Goal: Navigation & Orientation: Find specific page/section

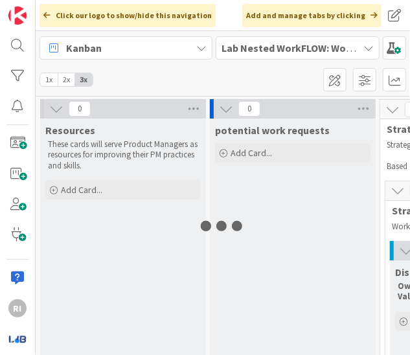
scroll to position [0, 168]
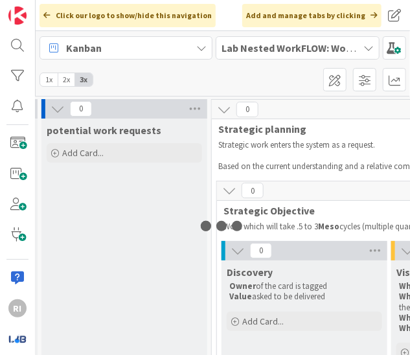
drag, startPoint x: 65, startPoint y: 354, endPoint x: 145, endPoint y: 245, distance: 135.2
click at [183, 353] on div "0 Resources These cards will serve Product Managers as resources for improving …" at bounding box center [223, 225] width 374 height 259
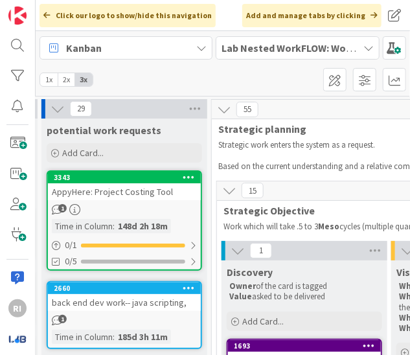
click at [363, 47] on icon at bounding box center [368, 48] width 10 height 10
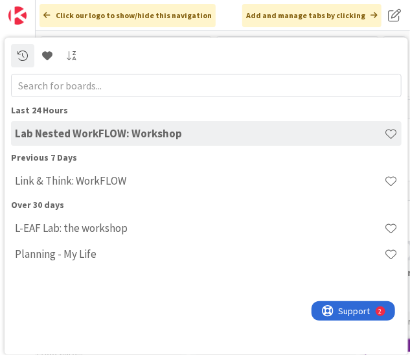
scroll to position [0, 0]
click at [109, 184] on h4 "Link & Think: WorkFLOW" at bounding box center [199, 180] width 369 height 13
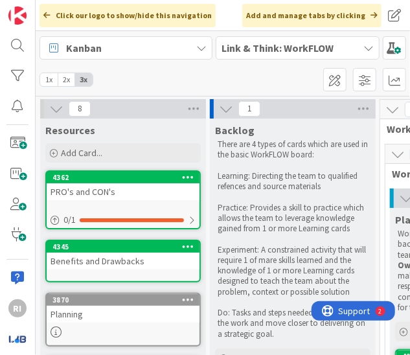
scroll to position [0, 26]
